Goal: Transaction & Acquisition: Register for event/course

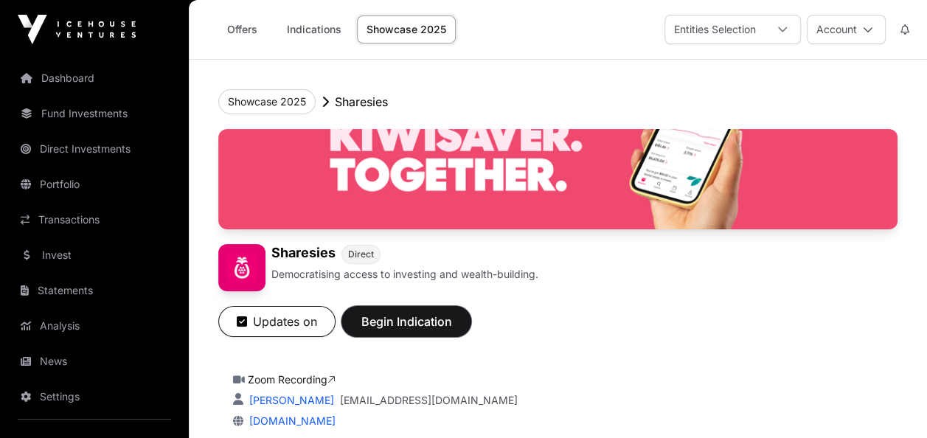
click at [402, 313] on span "Begin Indication" at bounding box center [406, 322] width 93 height 18
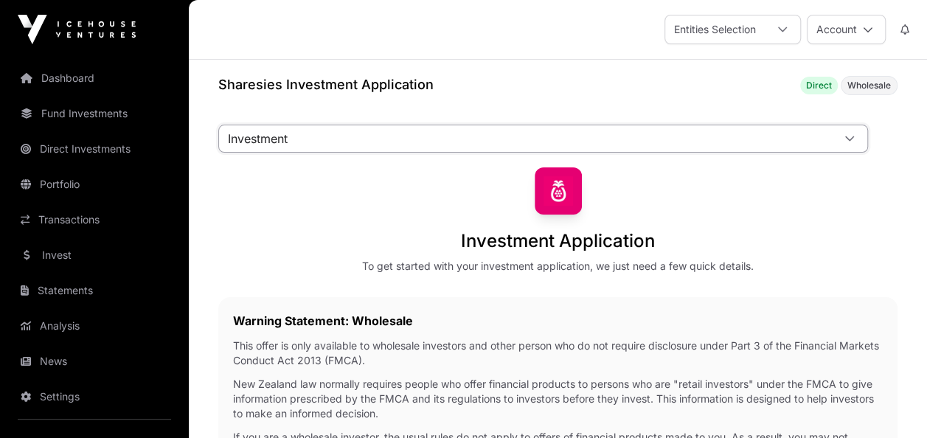
click at [820, 135] on span "Investment" at bounding box center [525, 138] width 613 height 27
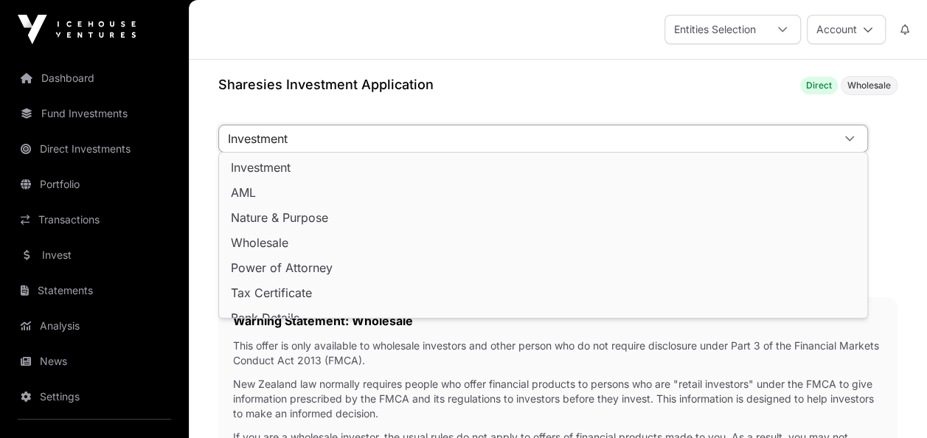
click at [268, 164] on span "Investment" at bounding box center [261, 167] width 60 height 12
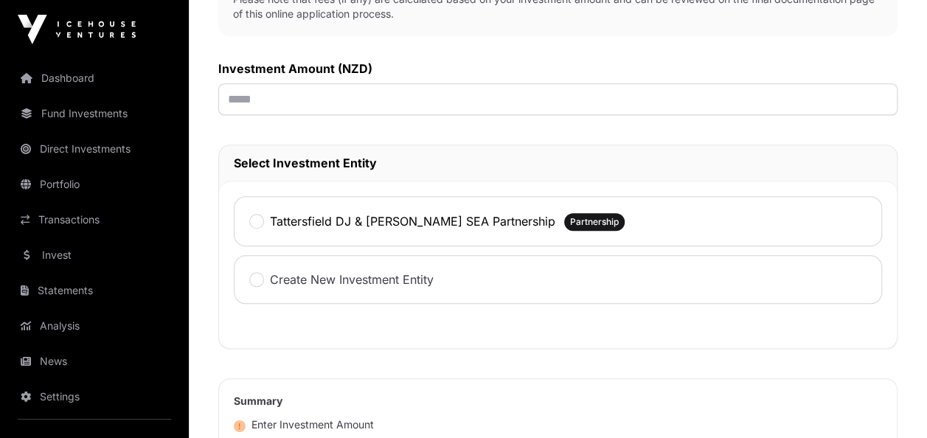
scroll to position [596, 0]
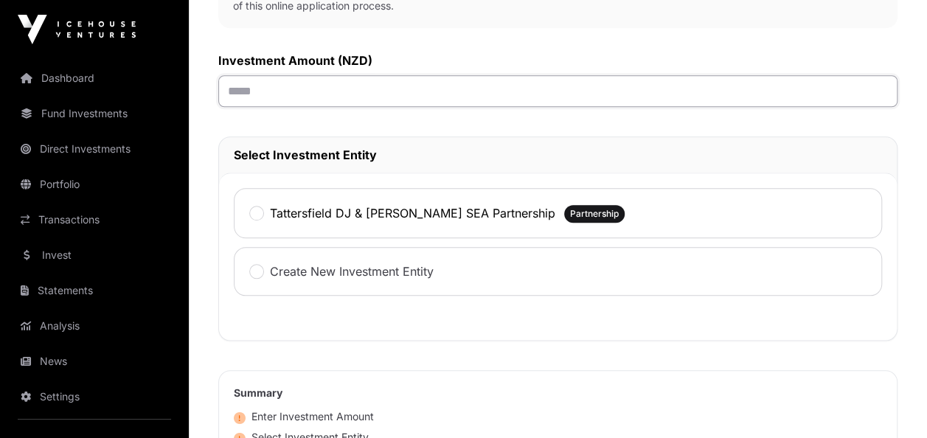
click at [266, 86] on input "text" at bounding box center [557, 91] width 679 height 32
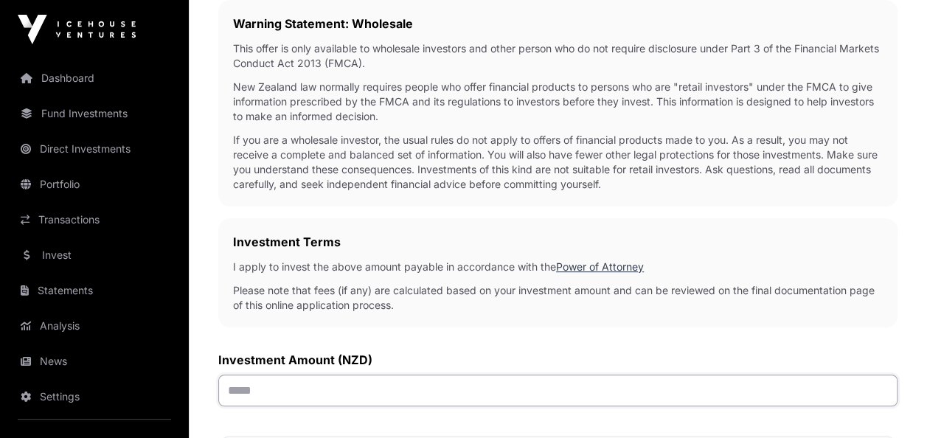
scroll to position [289, 0]
